Goal: Transaction & Acquisition: Register for event/course

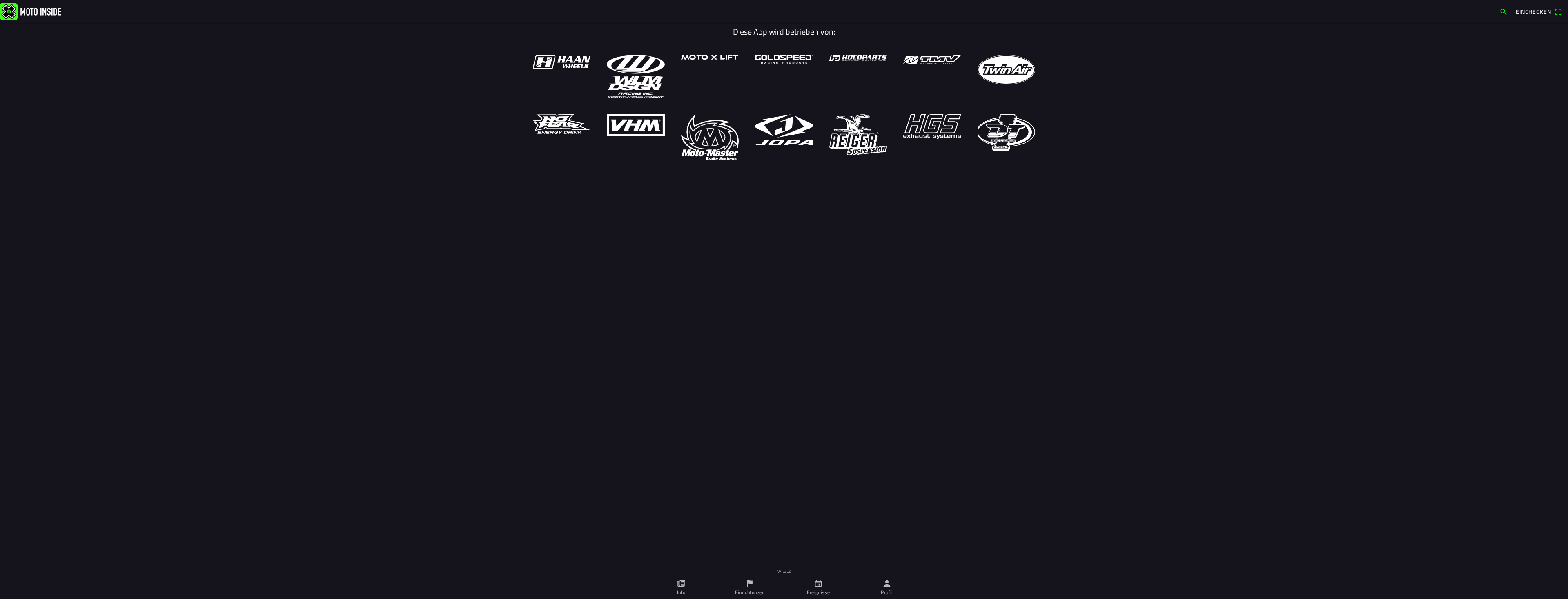
click at [1035, 230] on main "Diese App wird betrieben von:" at bounding box center [784, 304] width 1568 height 562
click at [1523, 16] on span "Einchecken" at bounding box center [1539, 11] width 46 height 13
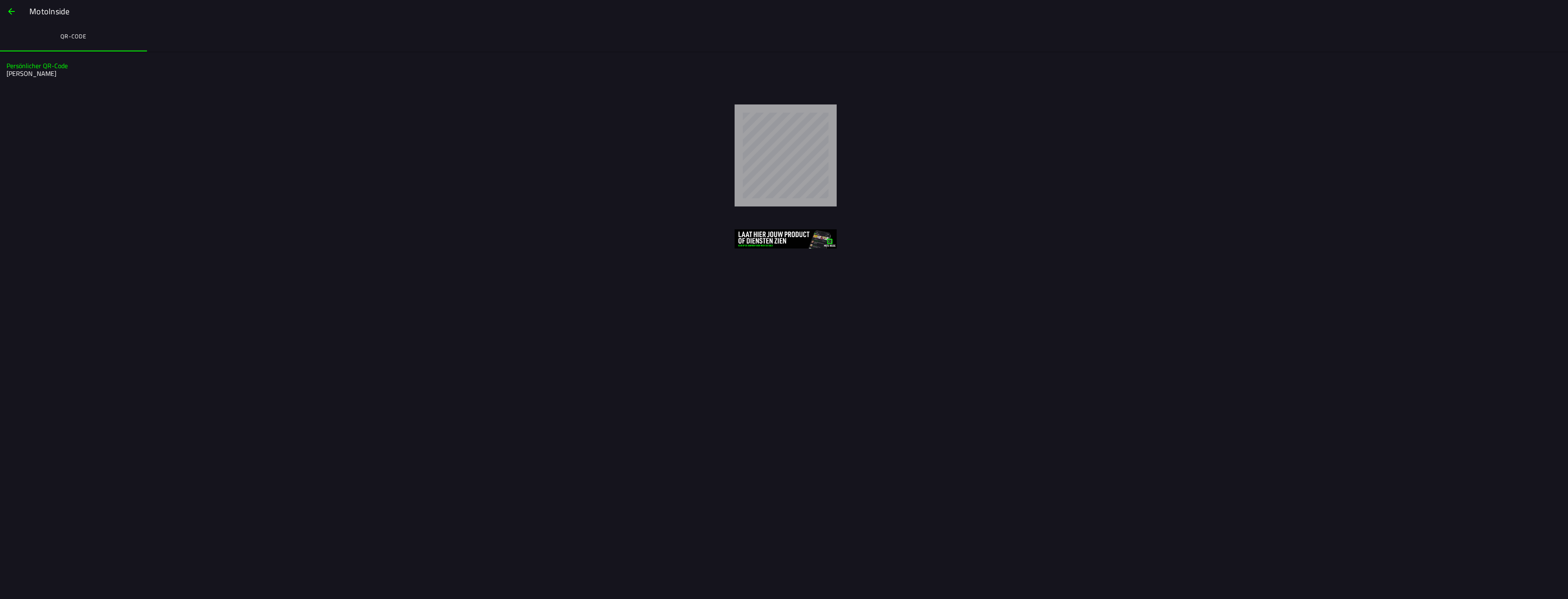
click at [34, 70] on h2 "[PERSON_NAME]" at bounding box center [783, 74] width 1553 height 8
click at [24, 71] on h2 "[PERSON_NAME]" at bounding box center [783, 74] width 1553 height 8
click at [6, 10] on button "button" at bounding box center [11, 11] width 19 height 19
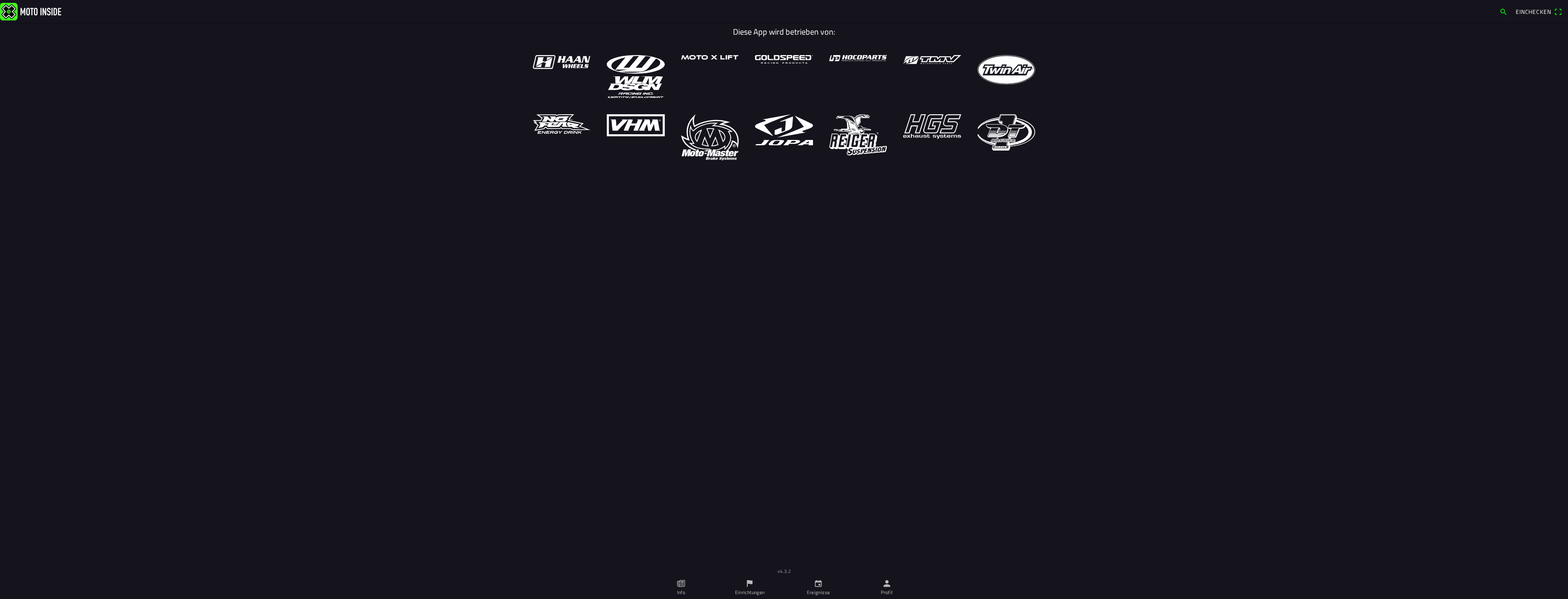
click at [608, 68] on img at bounding box center [636, 76] width 58 height 43
click at [816, 588] on link "Ereignisse" at bounding box center [818, 588] width 69 height 23
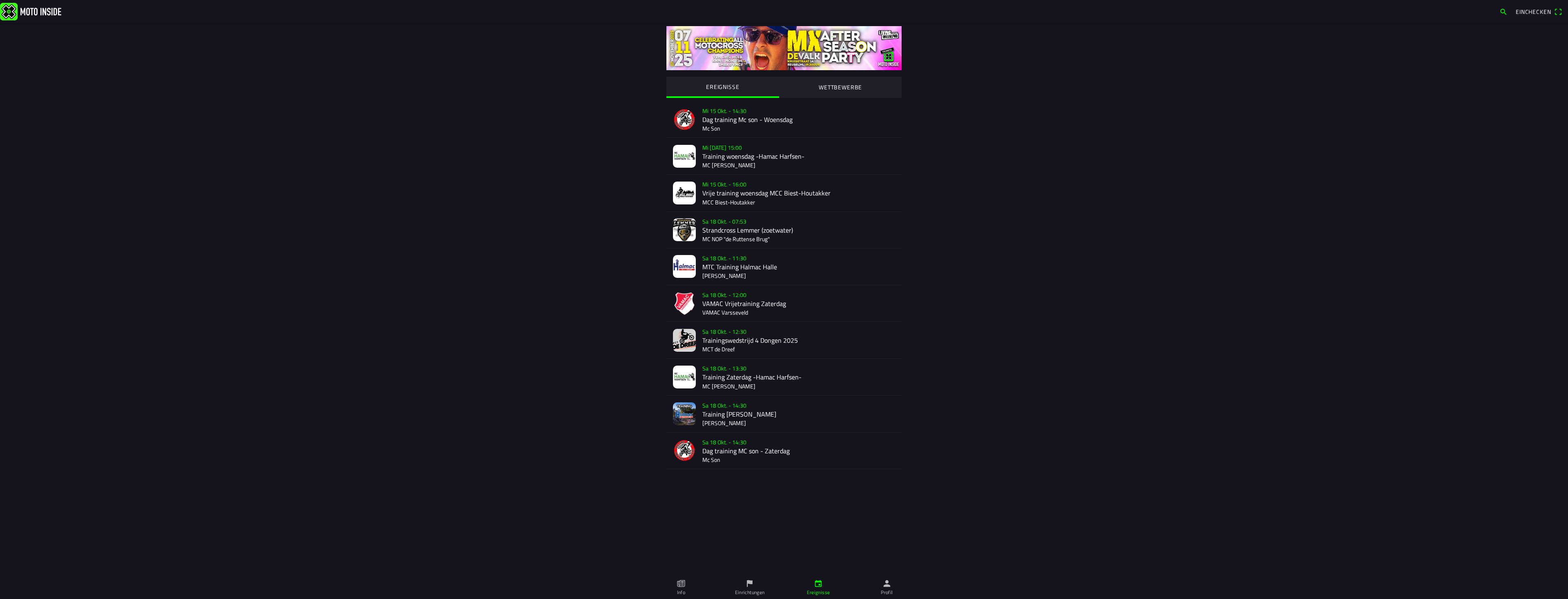
click at [851, 93] on button "WETTBEWERBE" at bounding box center [840, 87] width 123 height 21
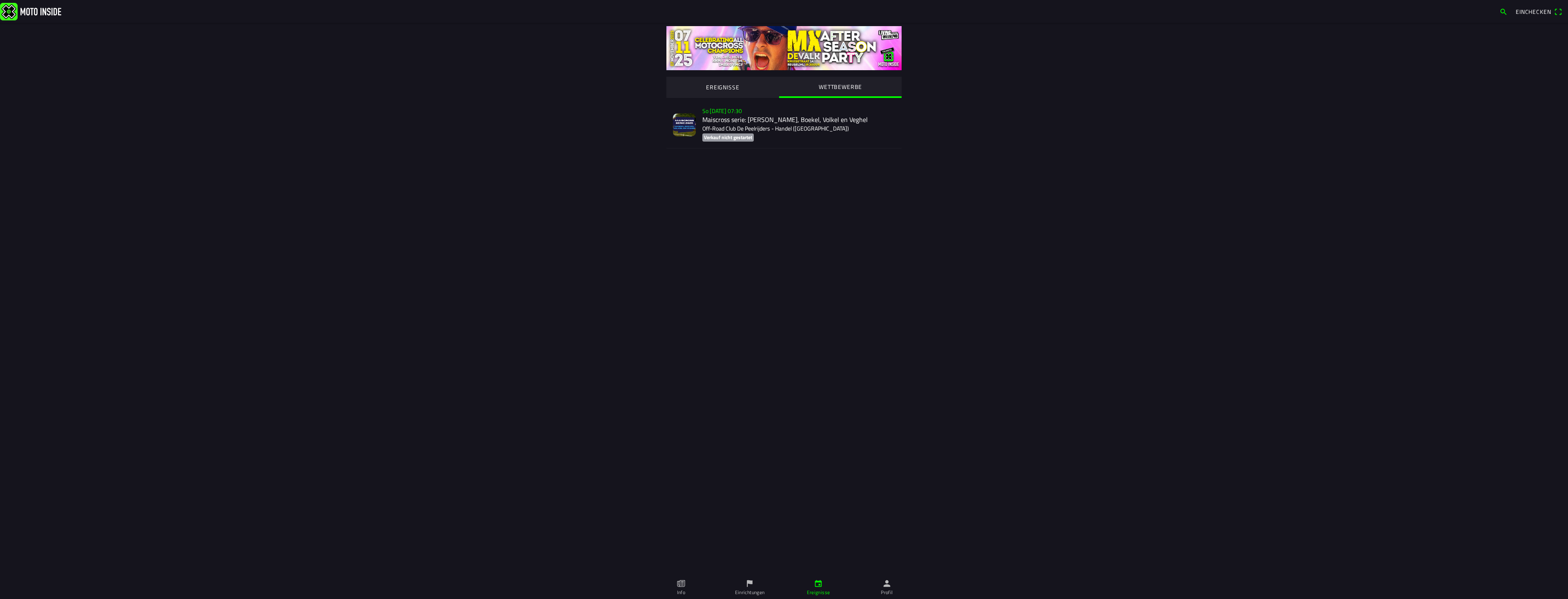
click at [713, 124] on div "So [DATE] 07:30 Maiscross serie: Handel, Boekel, Volkel en Veghel Off-Road Club…" at bounding box center [799, 124] width 193 height 47
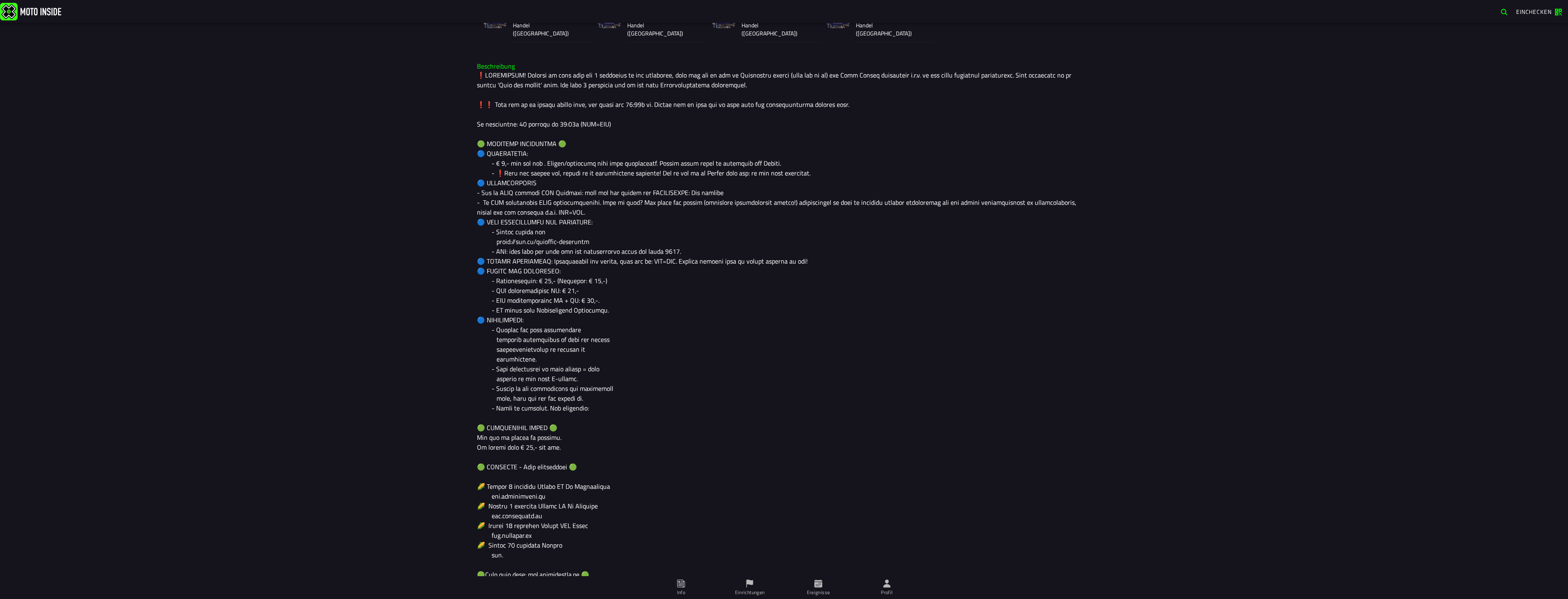
scroll to position [398, 0]
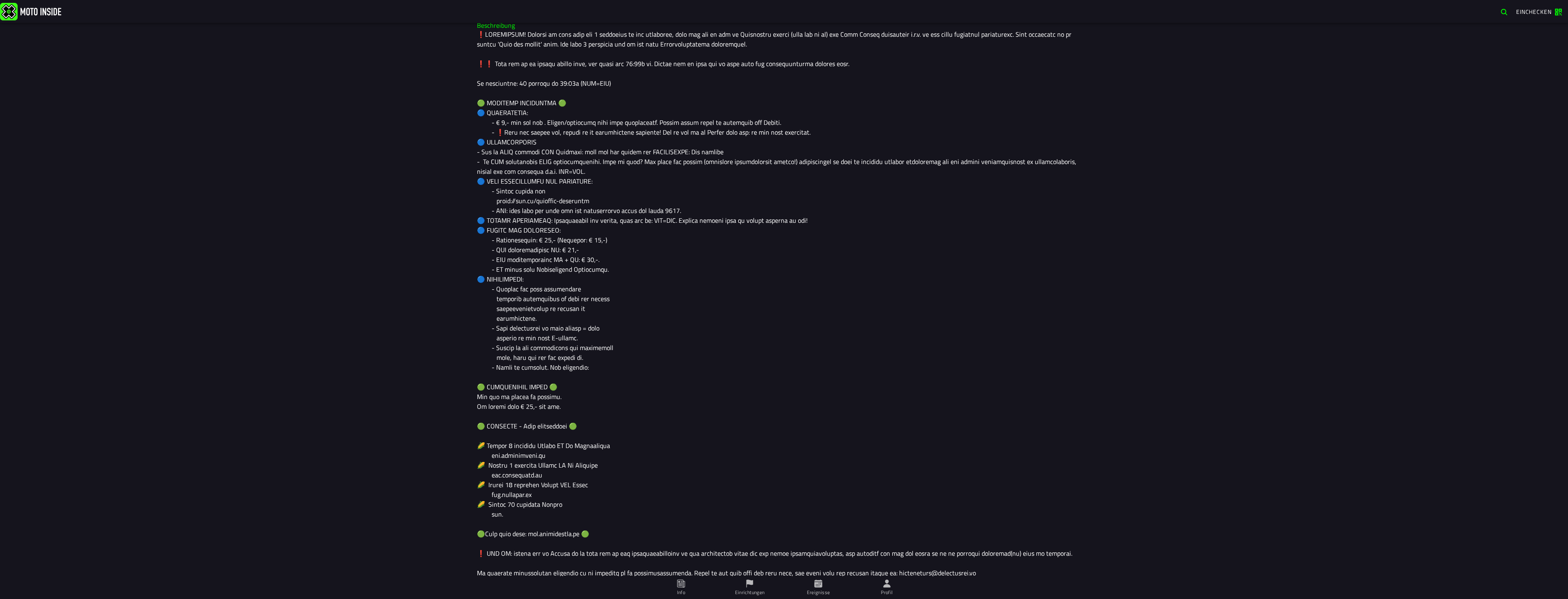
click at [574, 417] on div at bounding box center [784, 303] width 614 height 548
click at [766, 368] on div at bounding box center [784, 303] width 614 height 548
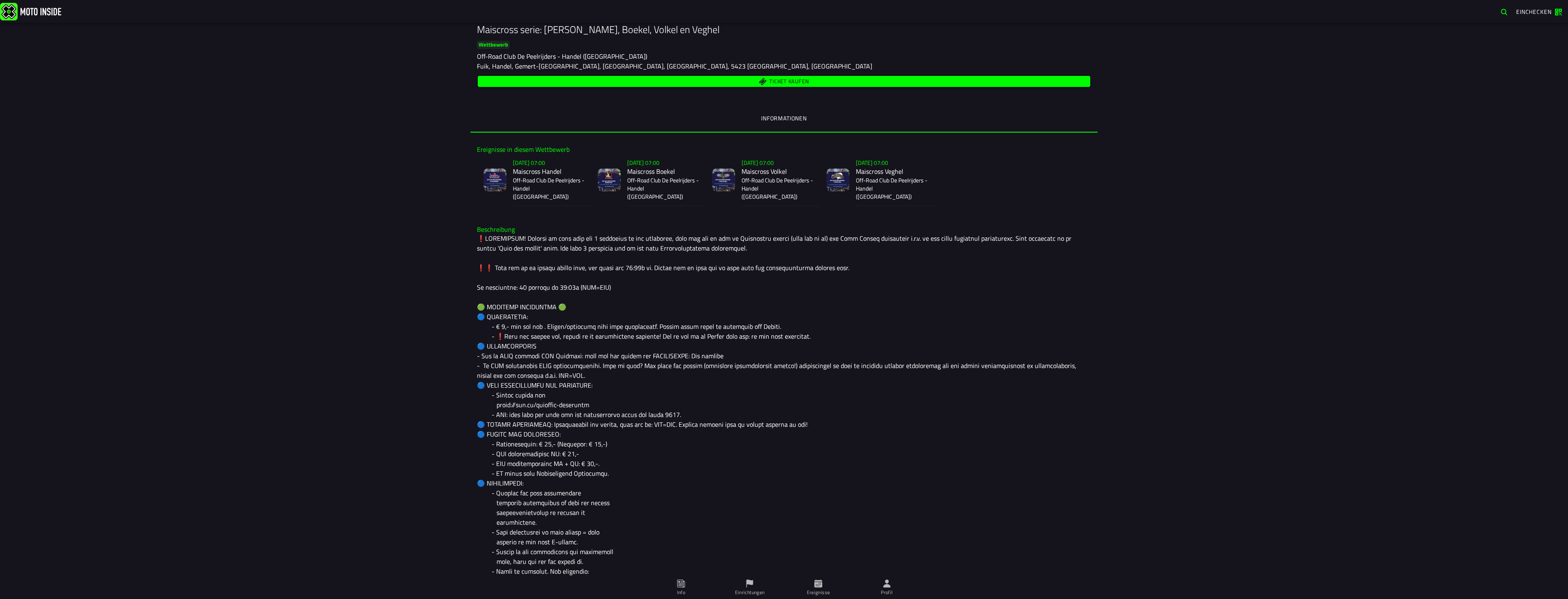
scroll to position [235, 0]
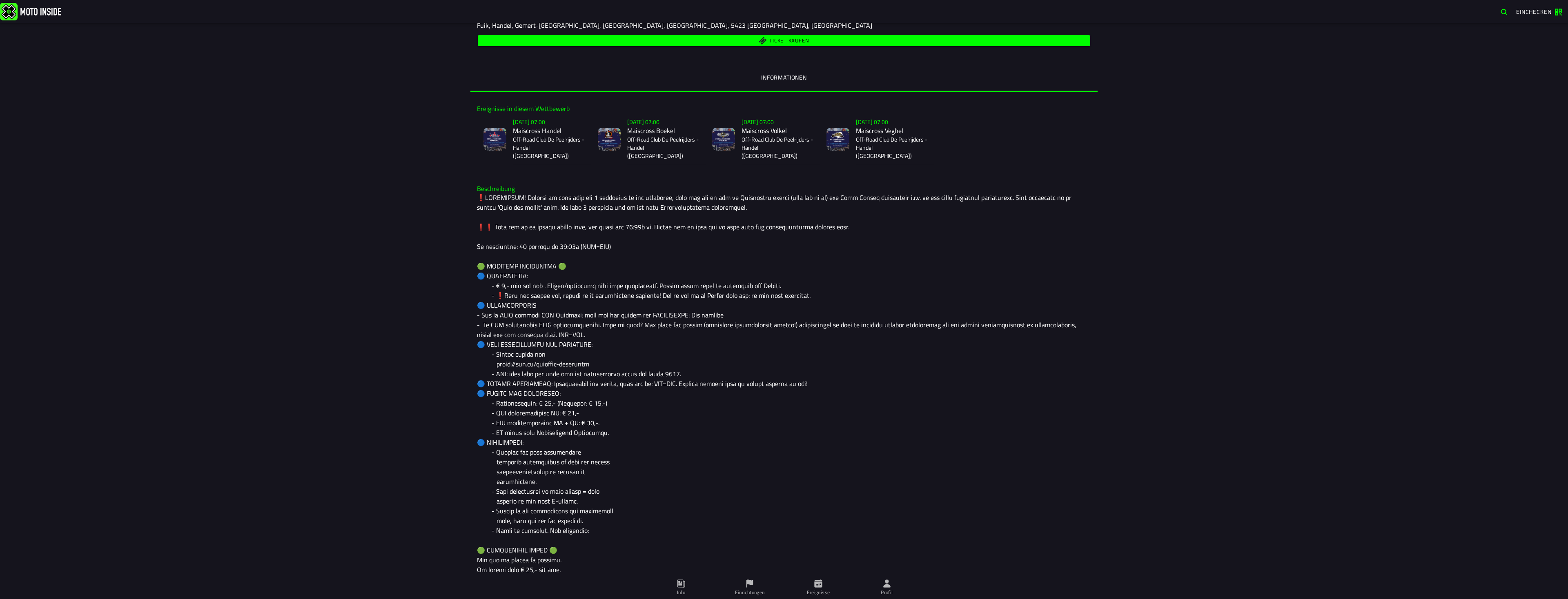
click at [377, 302] on div "Su 2 Nov - 07:30 - Su 23 Nov - 19:30 Maiscross serie: Handel, Boekel, Volkel en…" at bounding box center [784, 311] width 1568 height 576
